Goal: Task Accomplishment & Management: Use online tool/utility

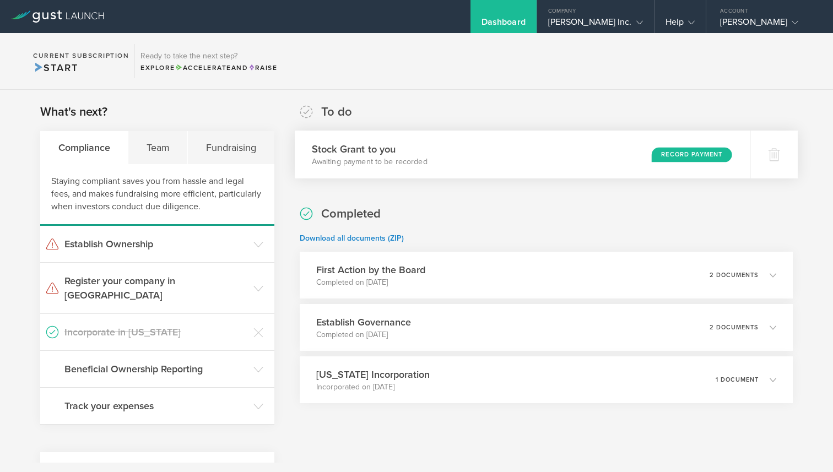
click at [671, 156] on div "Record Payment" at bounding box center [691, 154] width 80 height 15
